Goal: Browse casually

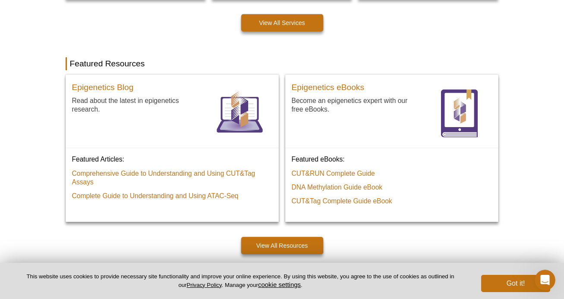
scroll to position [616, 0]
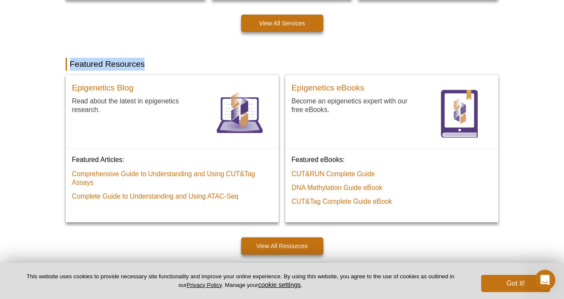
drag, startPoint x: 70, startPoint y: 62, endPoint x: 159, endPoint y: 64, distance: 88.9
click at [159, 64] on h2 "Featured Resources" at bounding box center [282, 64] width 433 height 13
click at [19, 129] on div "Active Motif Logo Enabling Epigenetics Research 0 Search Skip to content Active…" at bounding box center [282, 198] width 564 height 1629
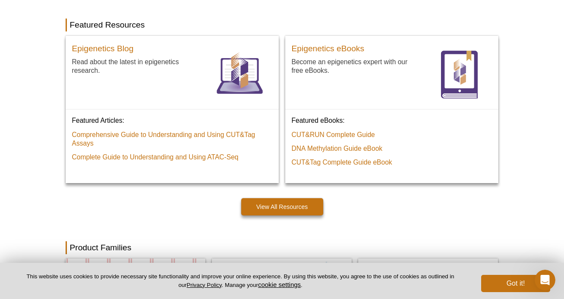
scroll to position [657, 0]
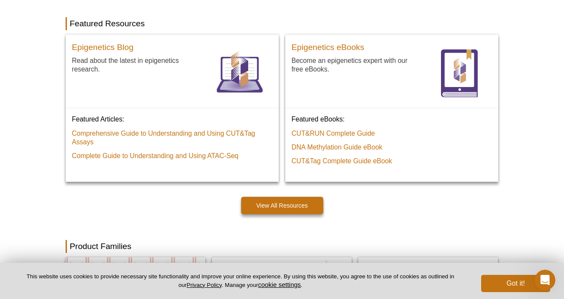
click at [29, 204] on div "Active Motif Logo Enabling Epigenetics Research 0 Search Skip to content Active…" at bounding box center [282, 157] width 564 height 1629
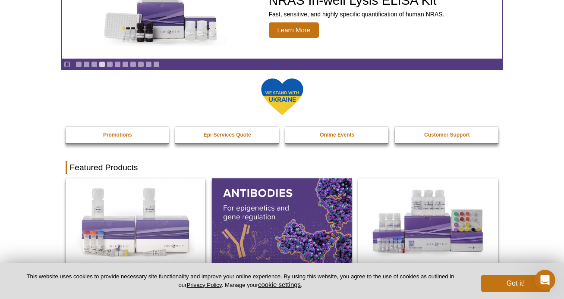
scroll to position [82, 0]
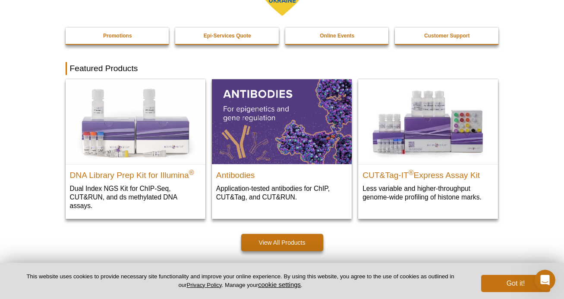
scroll to position [181, 0]
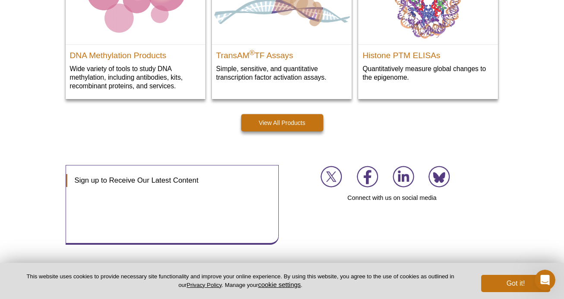
scroll to position [1329, 0]
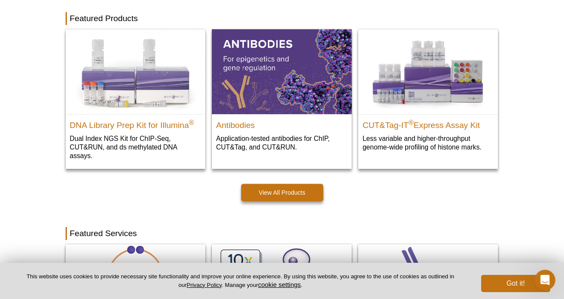
scroll to position [0, 0]
